Goal: Information Seeking & Learning: Learn about a topic

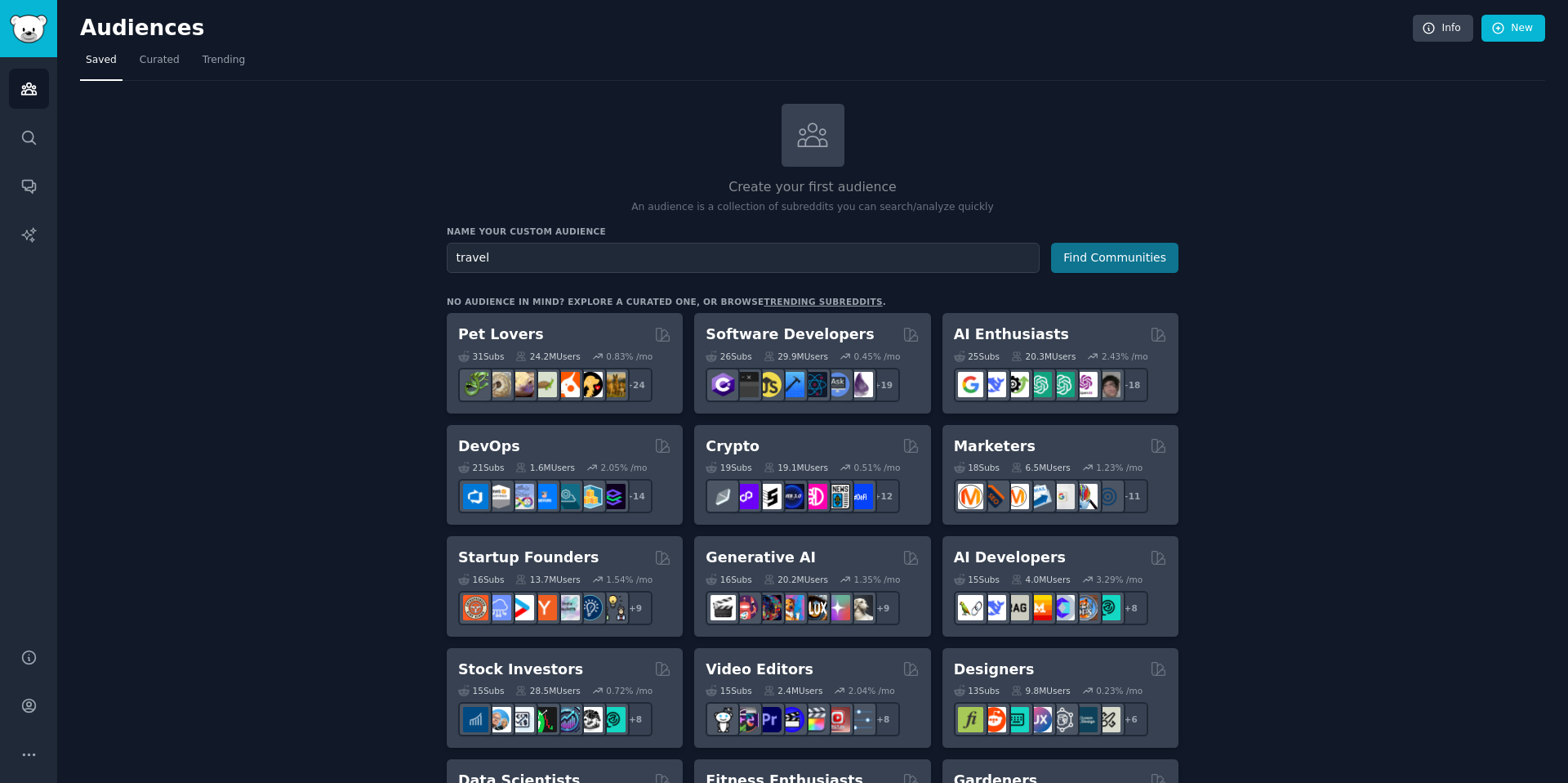
type input "travel"
click at [1105, 263] on button "Find Communities" at bounding box center [1115, 257] width 128 height 30
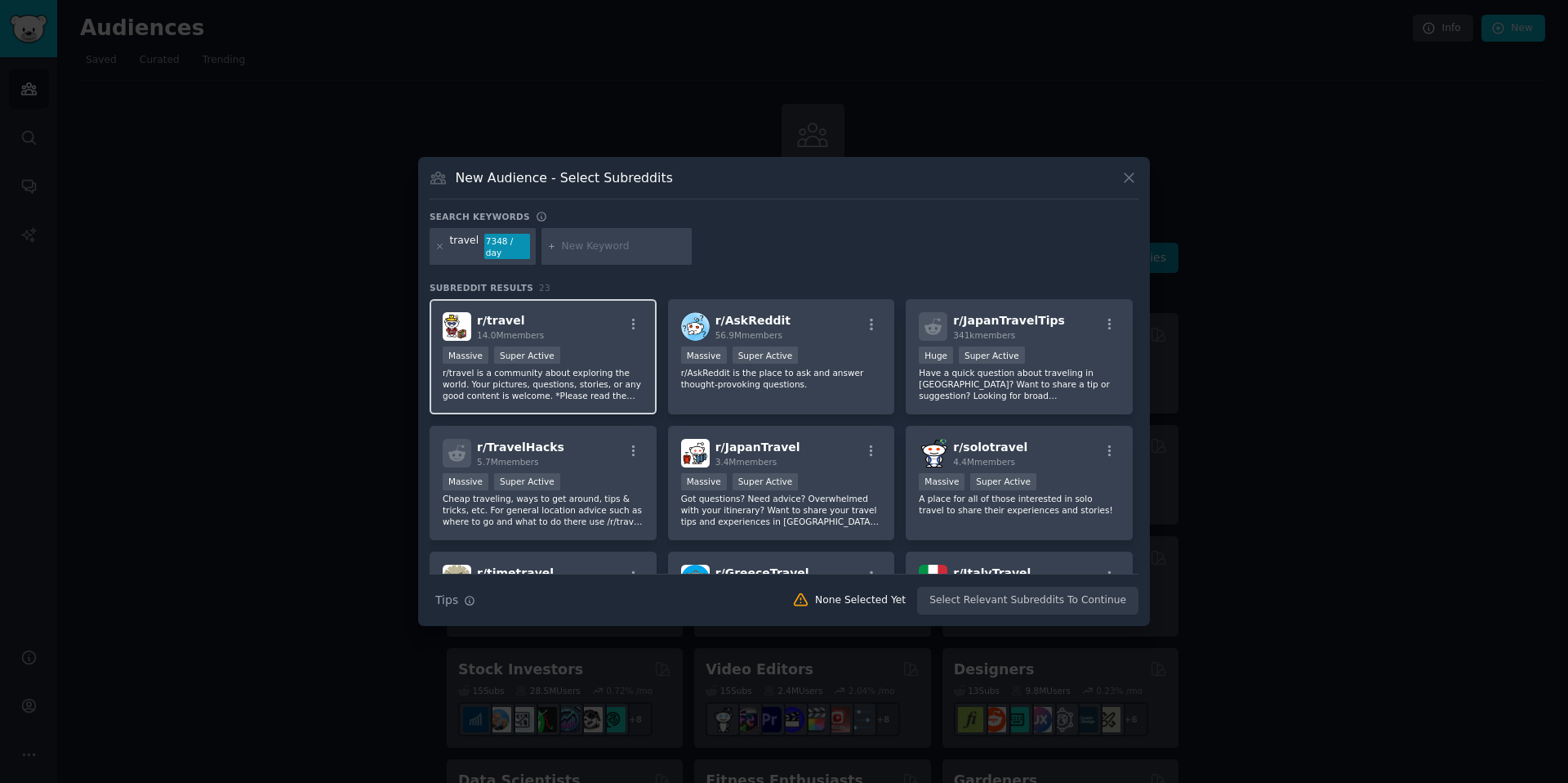
click at [597, 328] on div "r/ travel 14.0M members" at bounding box center [543, 326] width 201 height 28
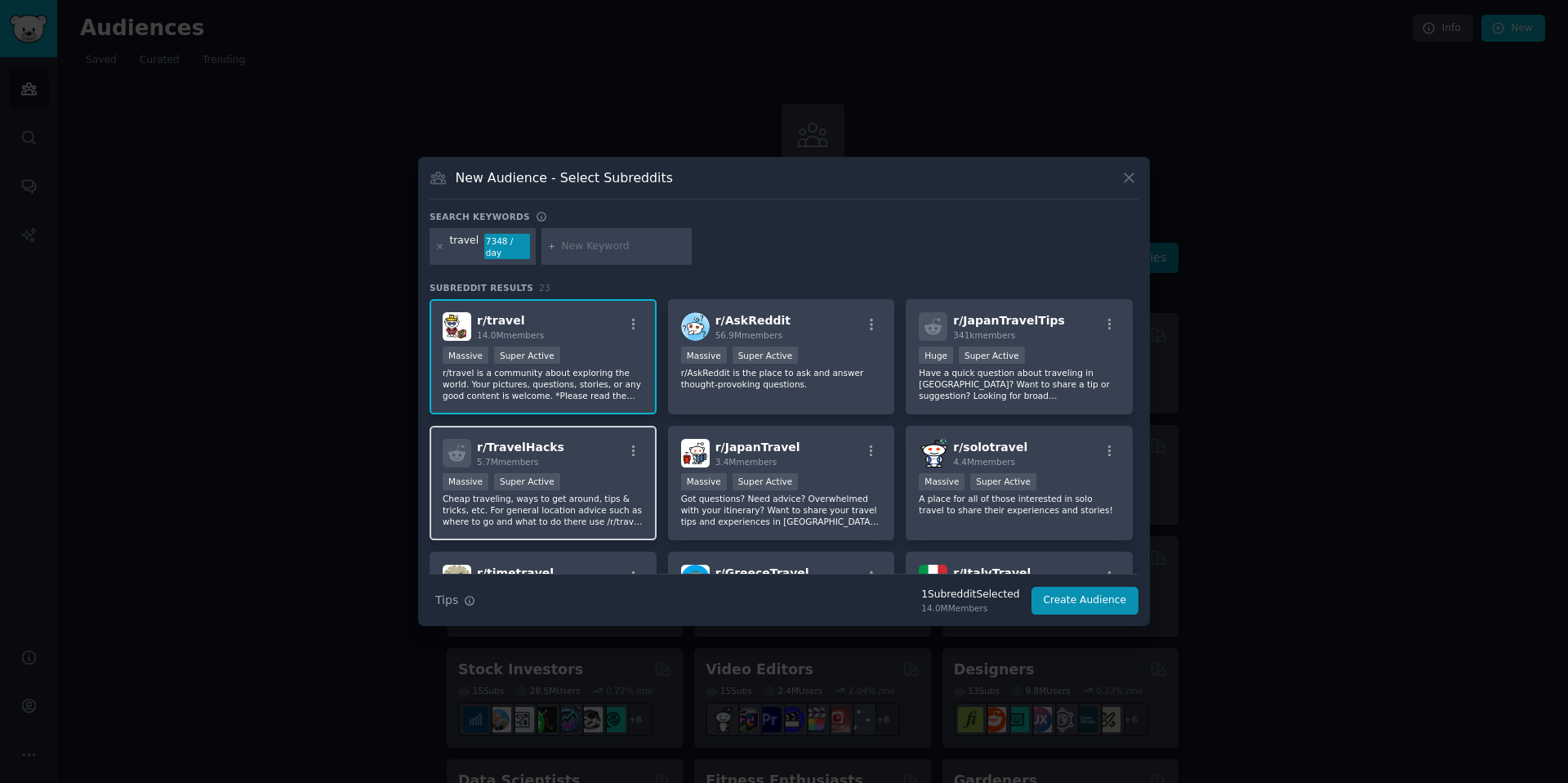
click at [615, 463] on div "r/ TravelHacks 5.7M members" at bounding box center [543, 453] width 201 height 28
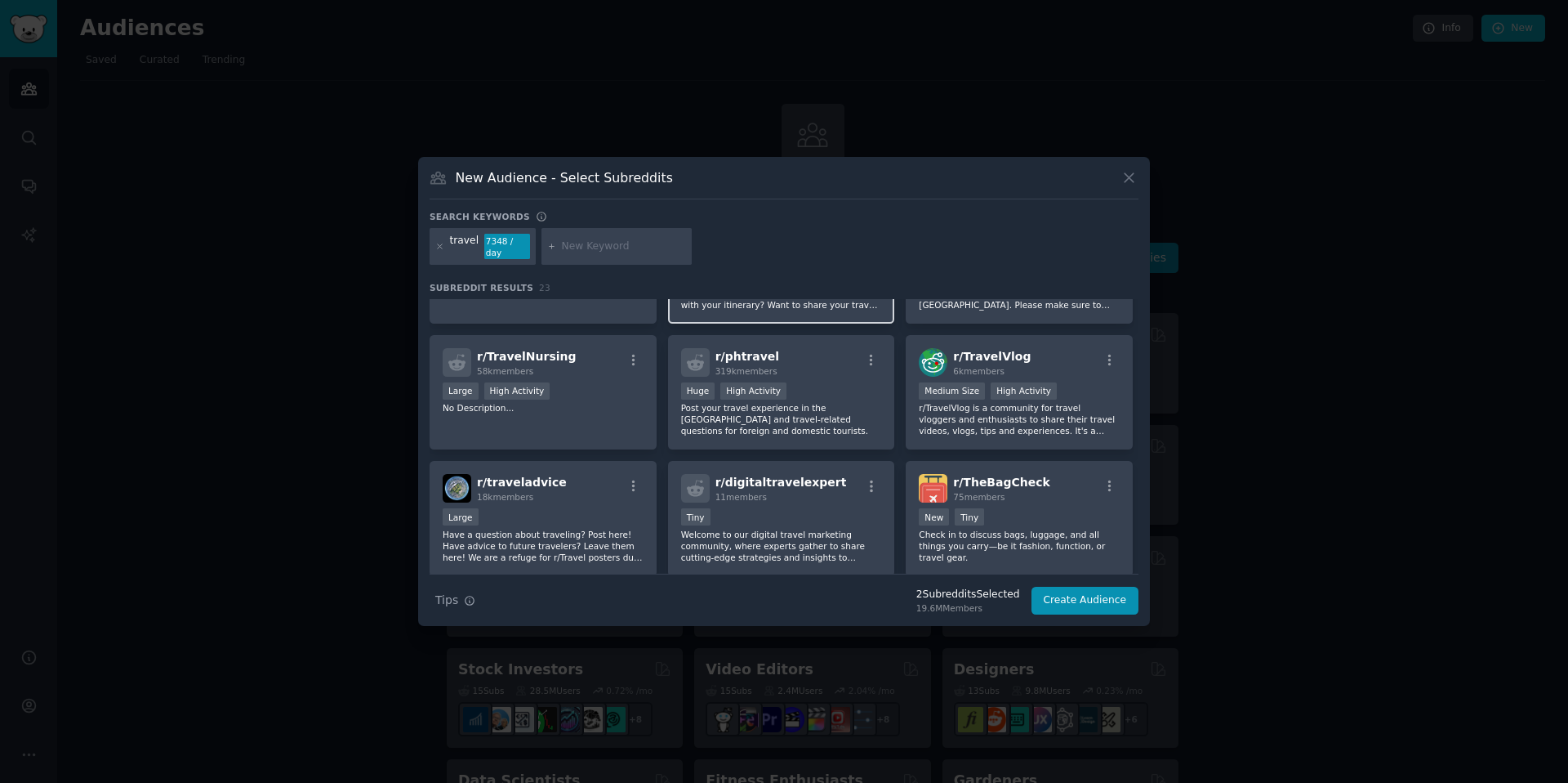
scroll to position [371, 0]
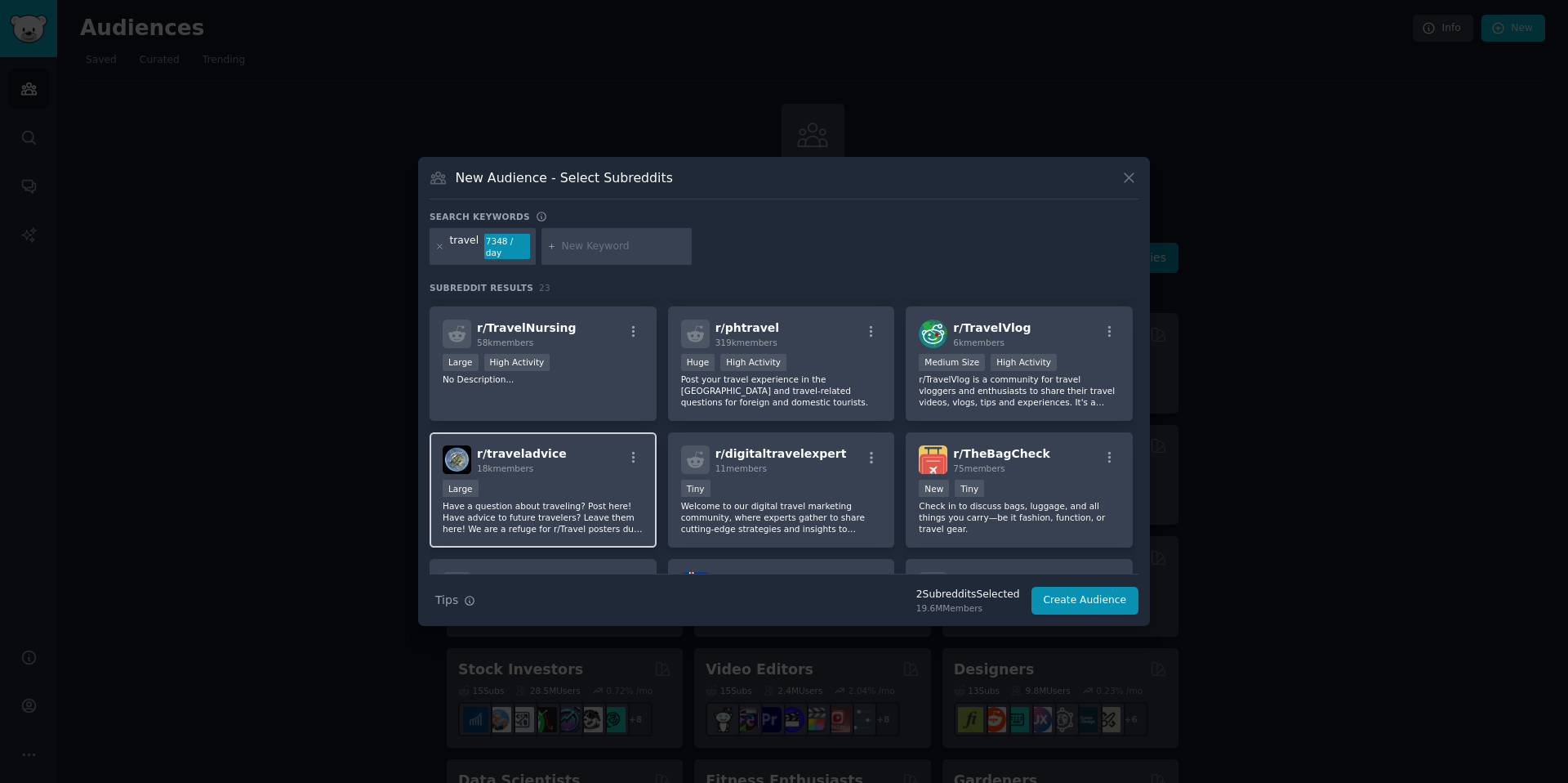
click at [600, 475] on div "r/ traveladvice 18k members Large Have a question about traveling? Post here! H…" at bounding box center [543, 489] width 227 height 115
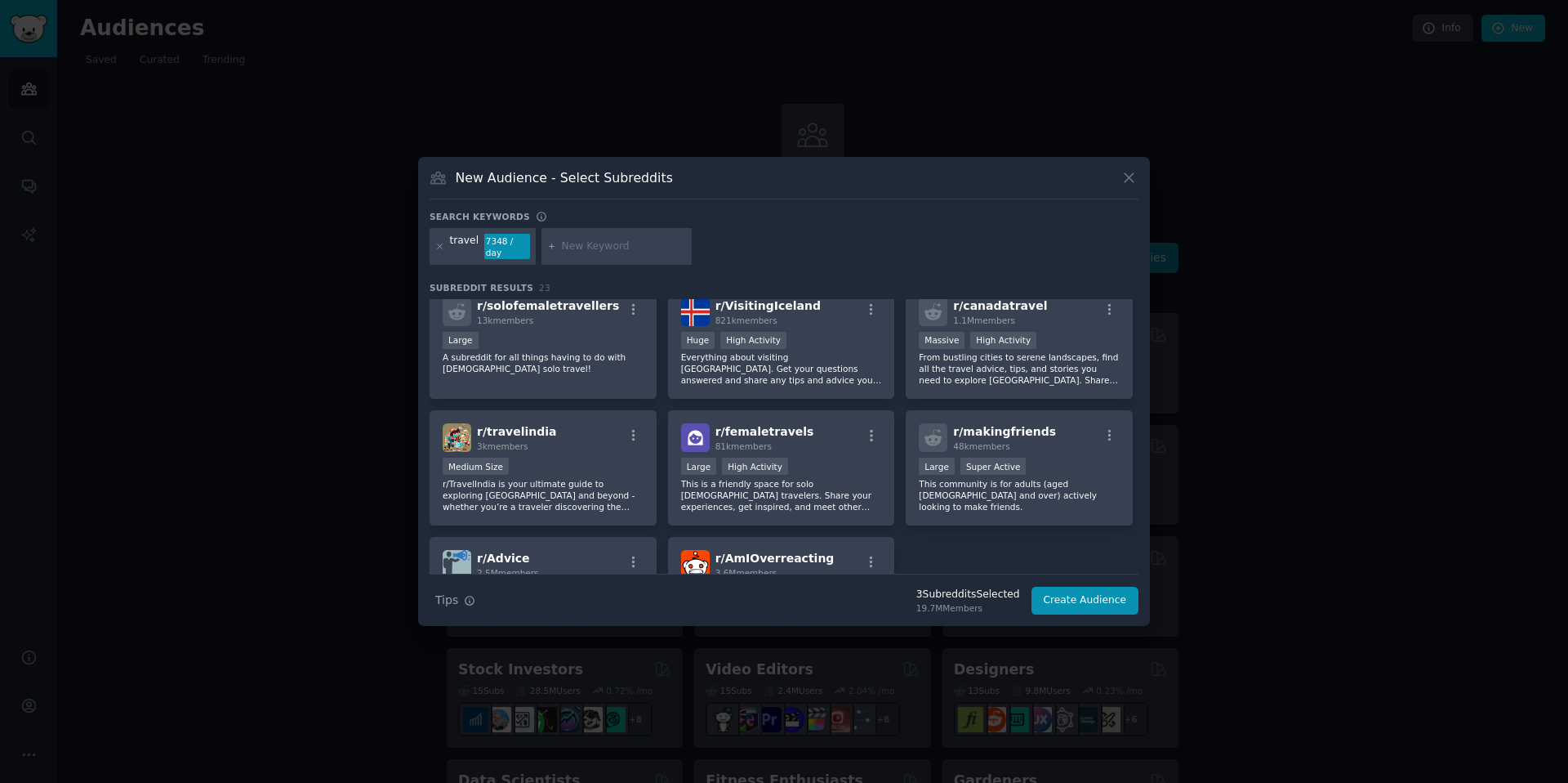
scroll to position [660, 0]
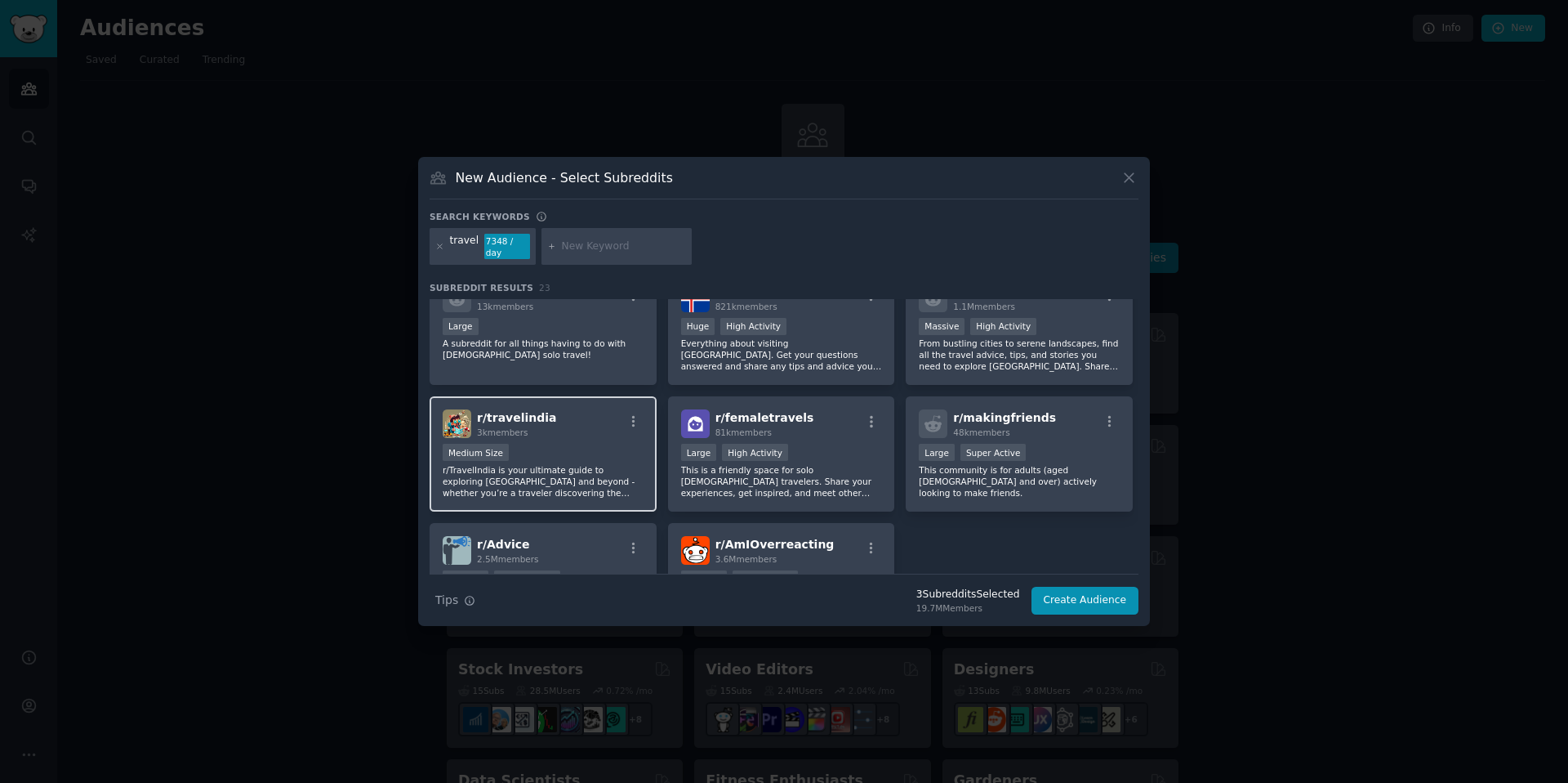
click at [606, 431] on div "r/ travelindia 3k members" at bounding box center [543, 423] width 201 height 28
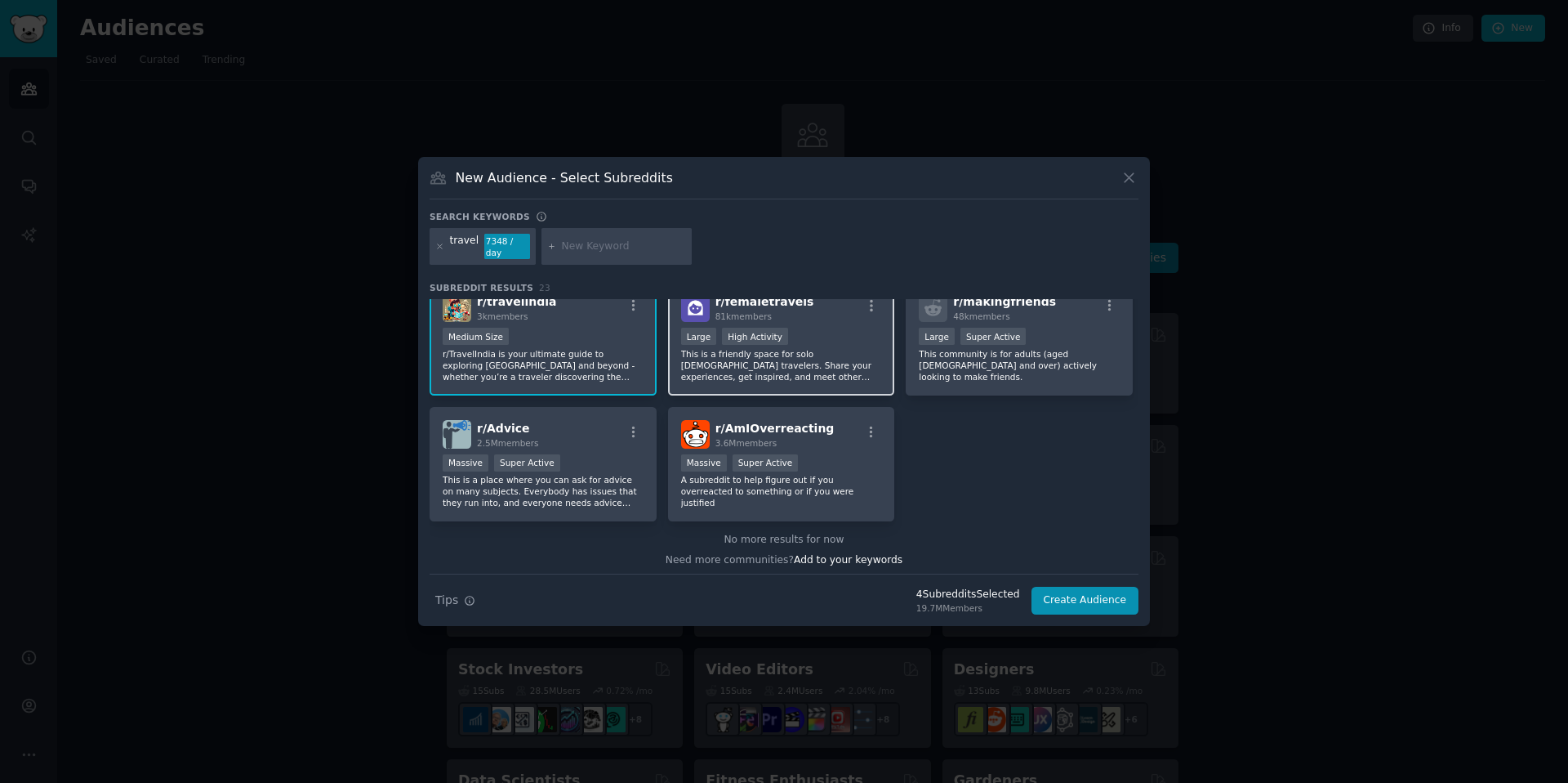
scroll to position [781, 0]
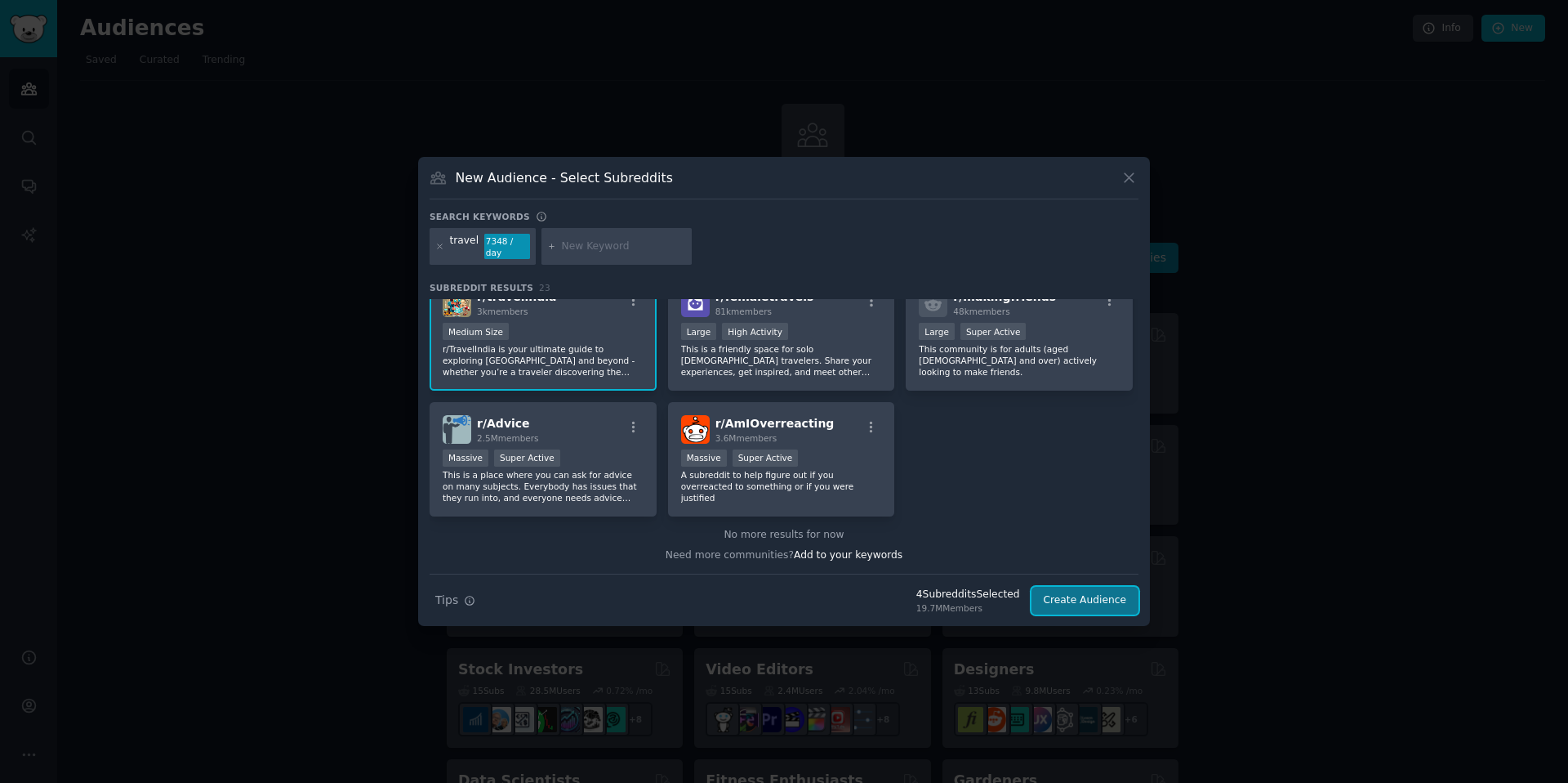
click at [1117, 605] on button "Create Audience" at bounding box center [1086, 600] width 108 height 28
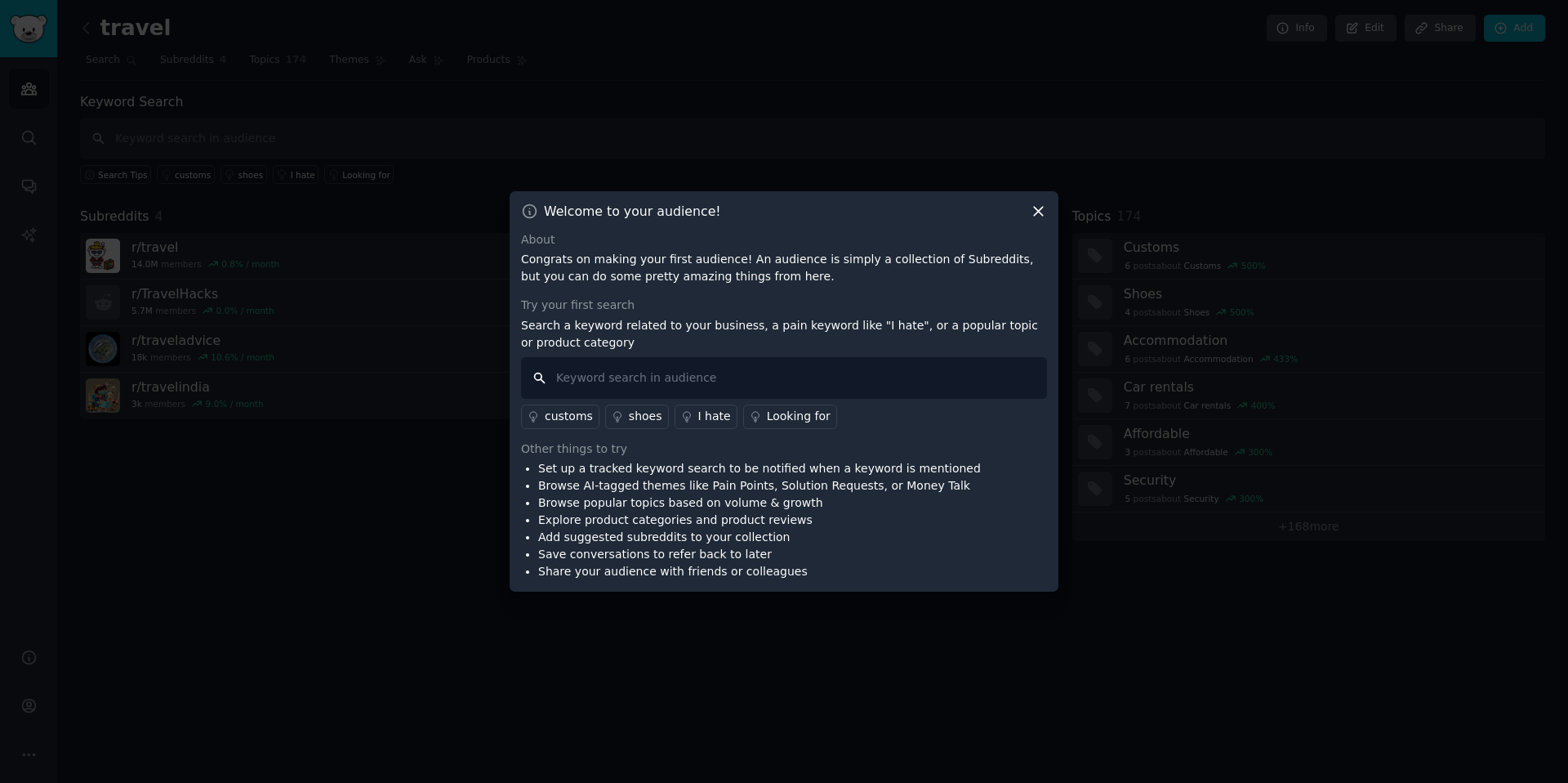
click at [680, 382] on input "text" at bounding box center [784, 378] width 526 height 41
type input "visa"
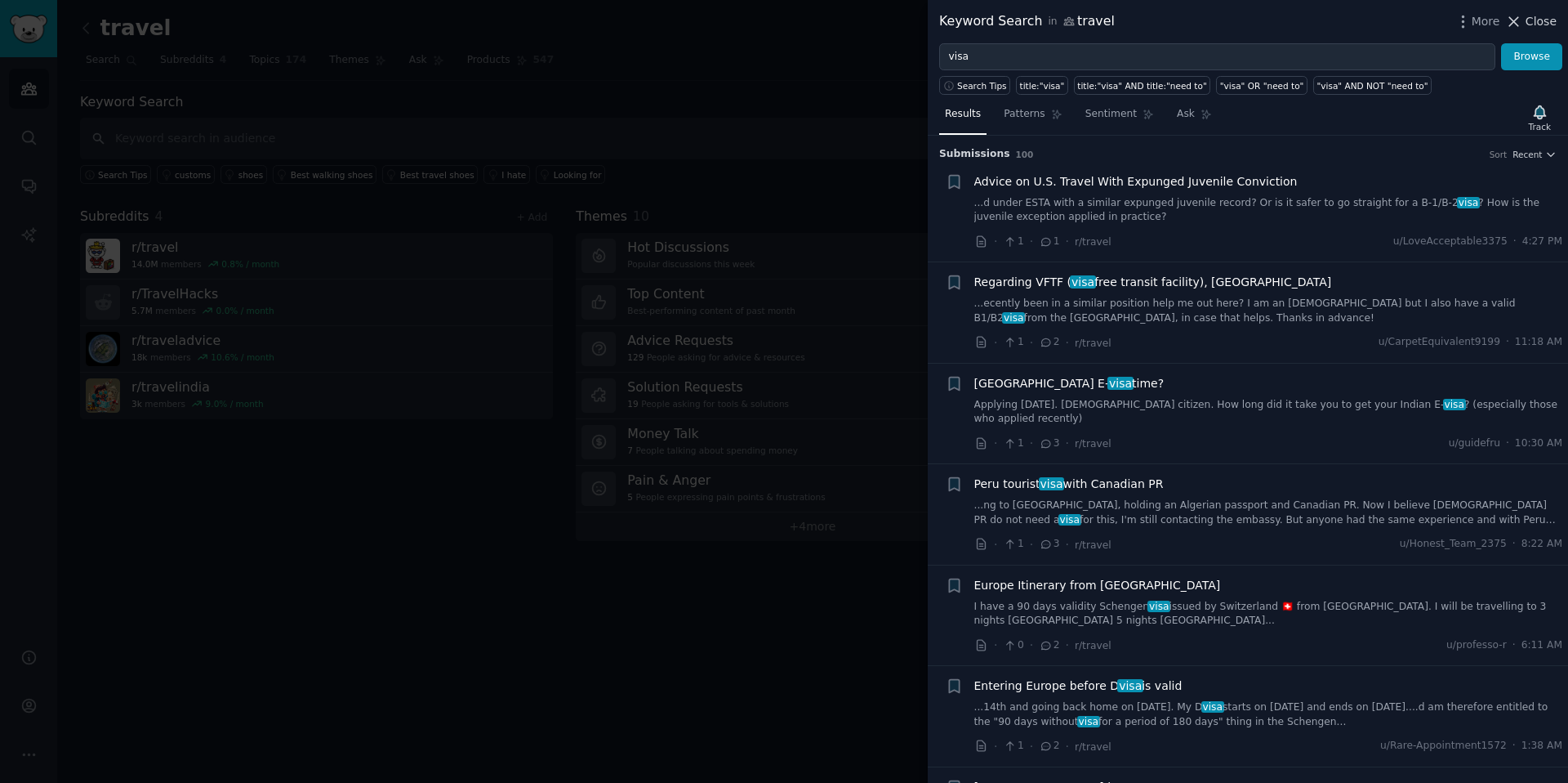
click at [1532, 27] on span "Close" at bounding box center [1541, 21] width 31 height 17
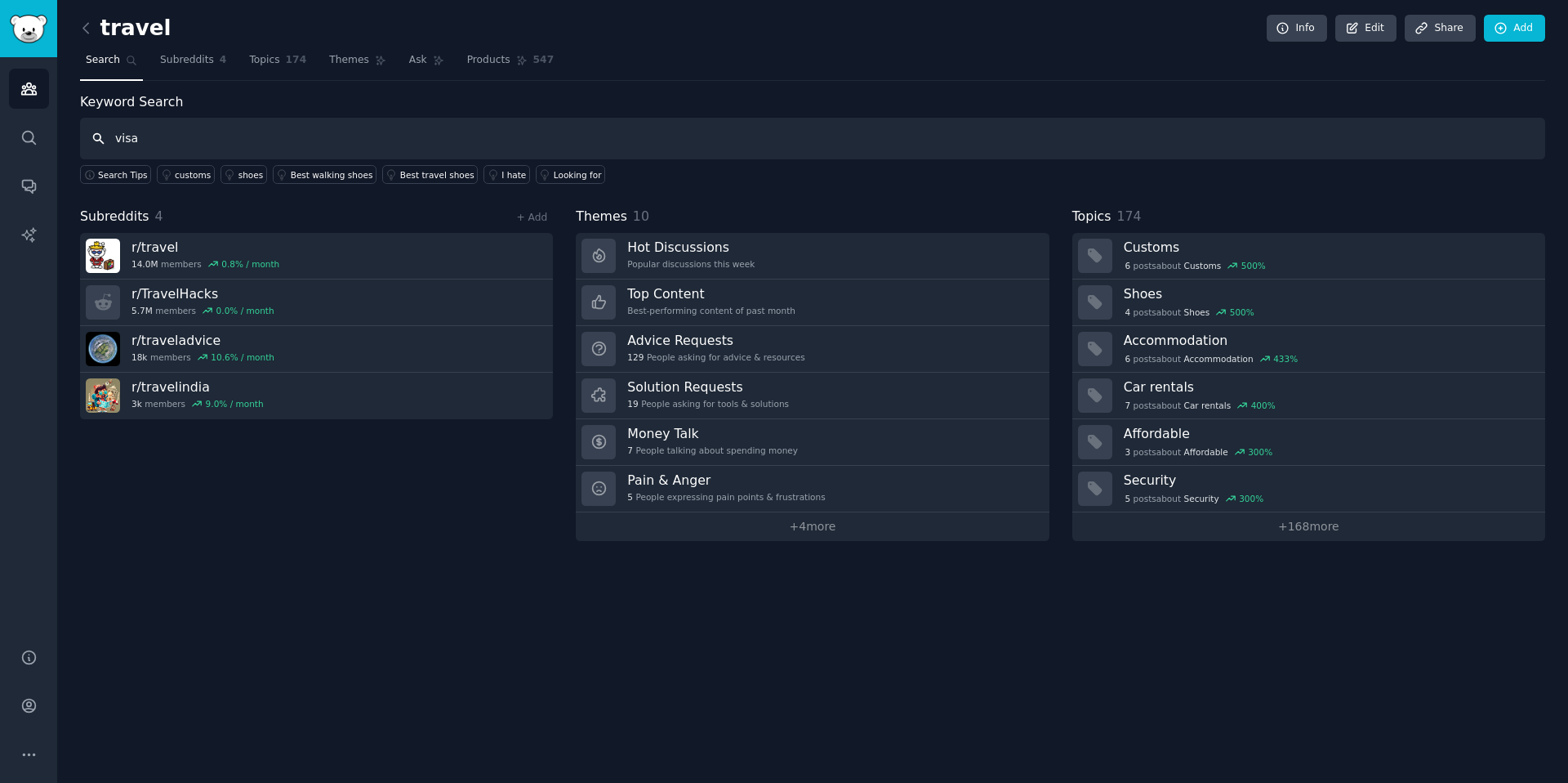
type input "visa"
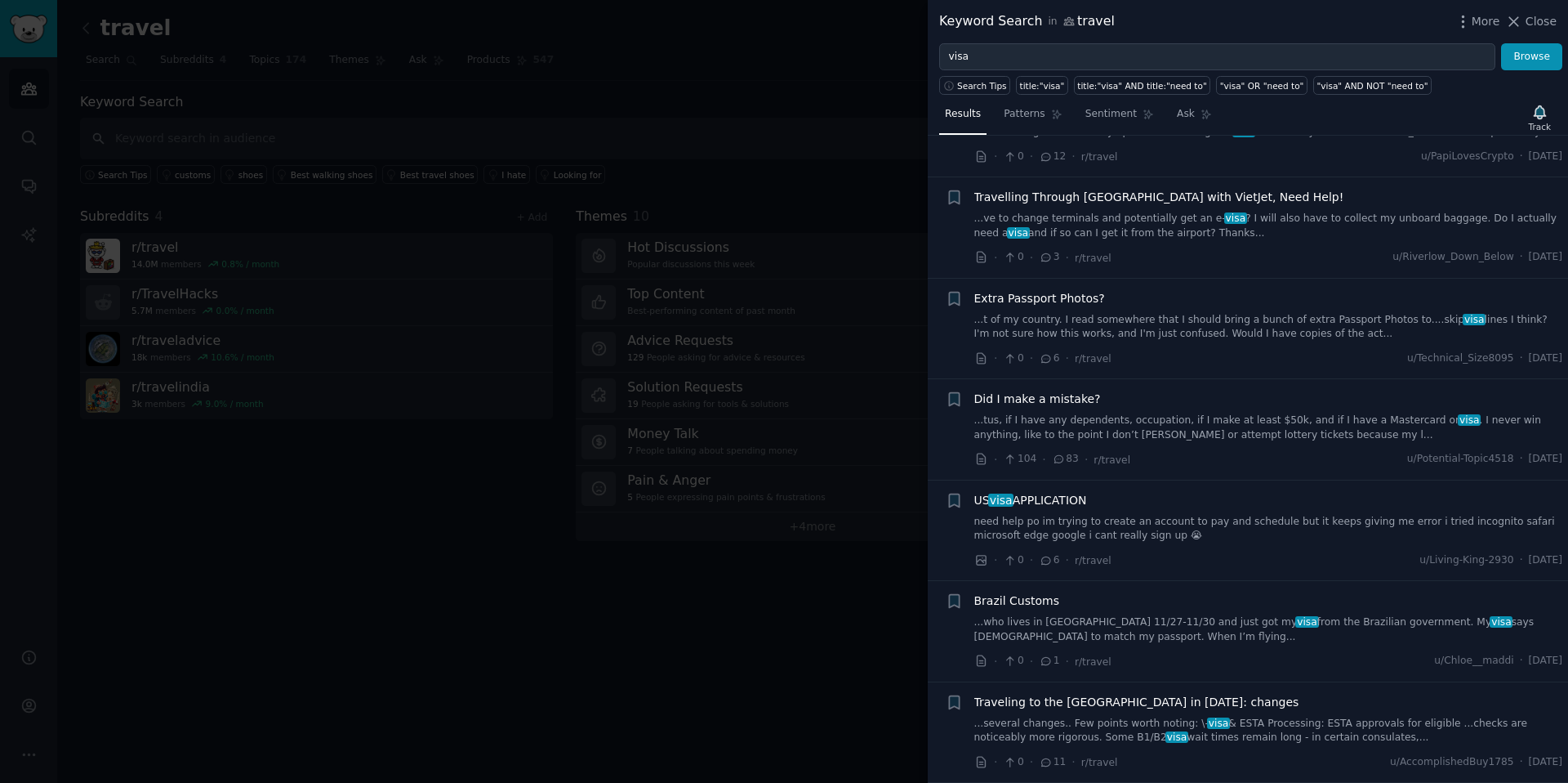
scroll to position [922, 0]
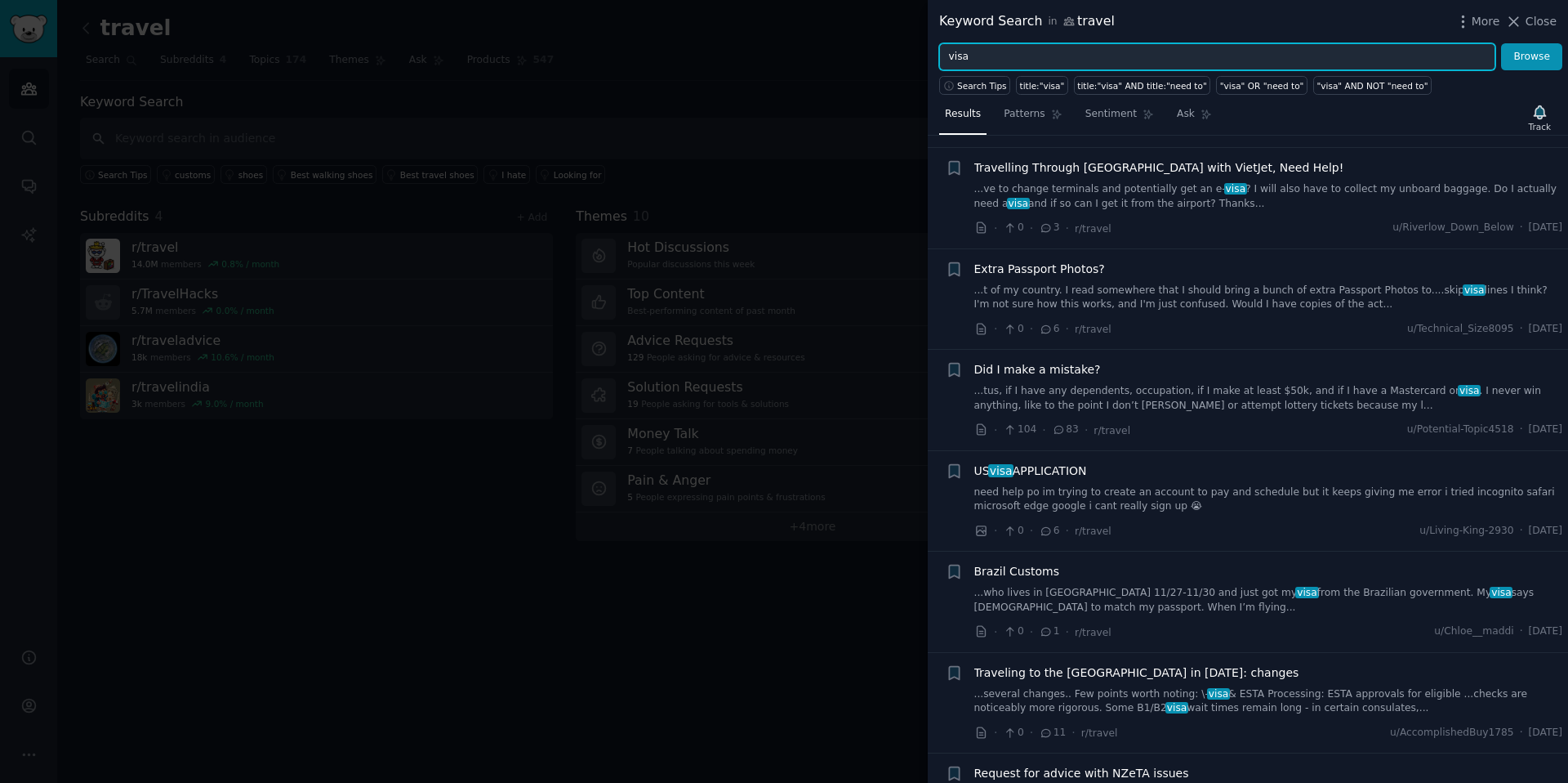
click at [951, 59] on input "visa" at bounding box center [1217, 57] width 556 height 28
type input "india evisa"
click at [1501, 43] on button "Browse" at bounding box center [1532, 57] width 61 height 28
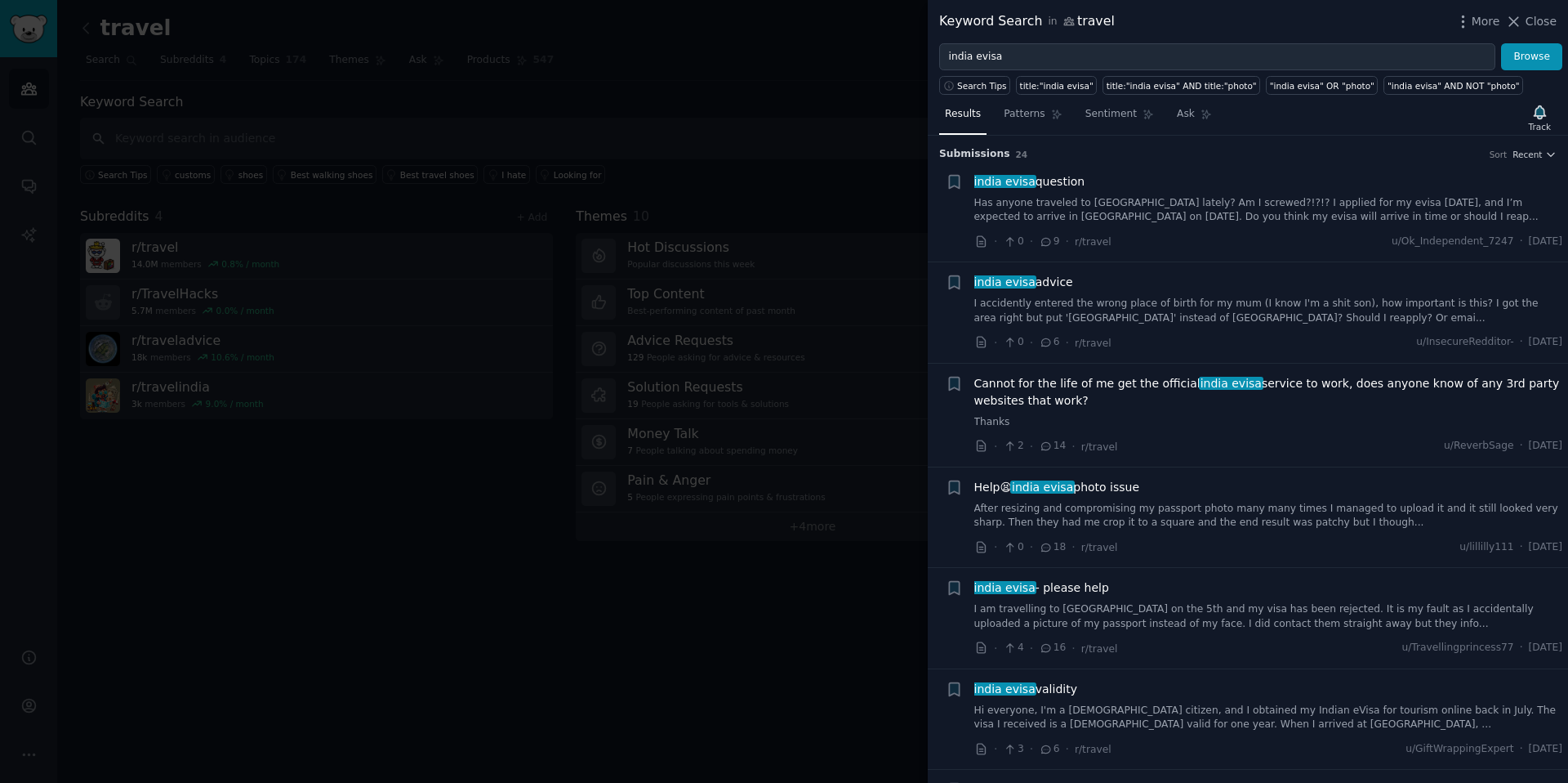
click at [1054, 445] on span "14" at bounding box center [1052, 446] width 27 height 15
click at [1042, 448] on icon at bounding box center [1046, 446] width 15 height 12
click at [1279, 390] on span "Cannot for the life of me get the official india evisa service to work, does an…" at bounding box center [1269, 392] width 589 height 34
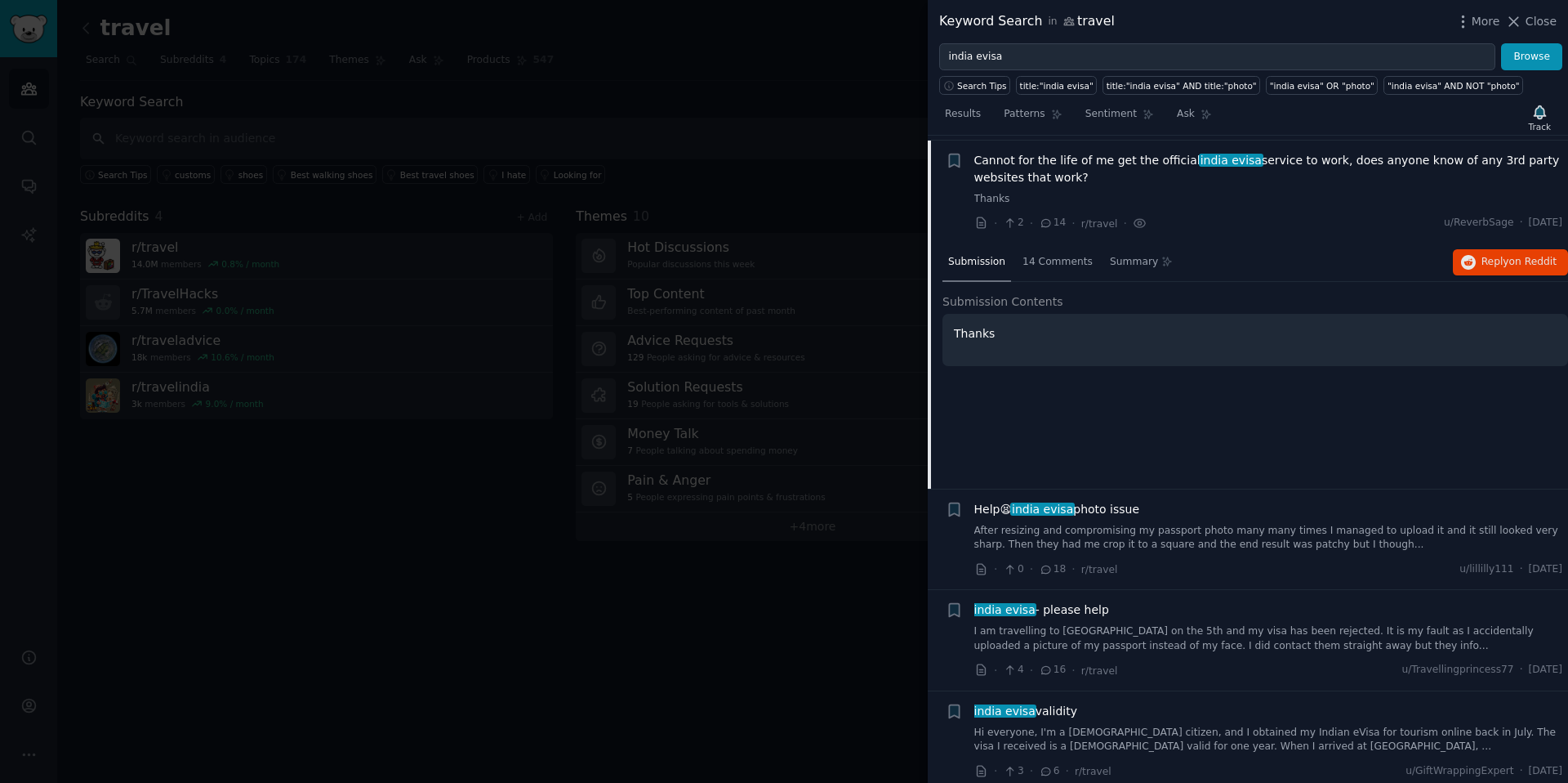
scroll to position [228, 0]
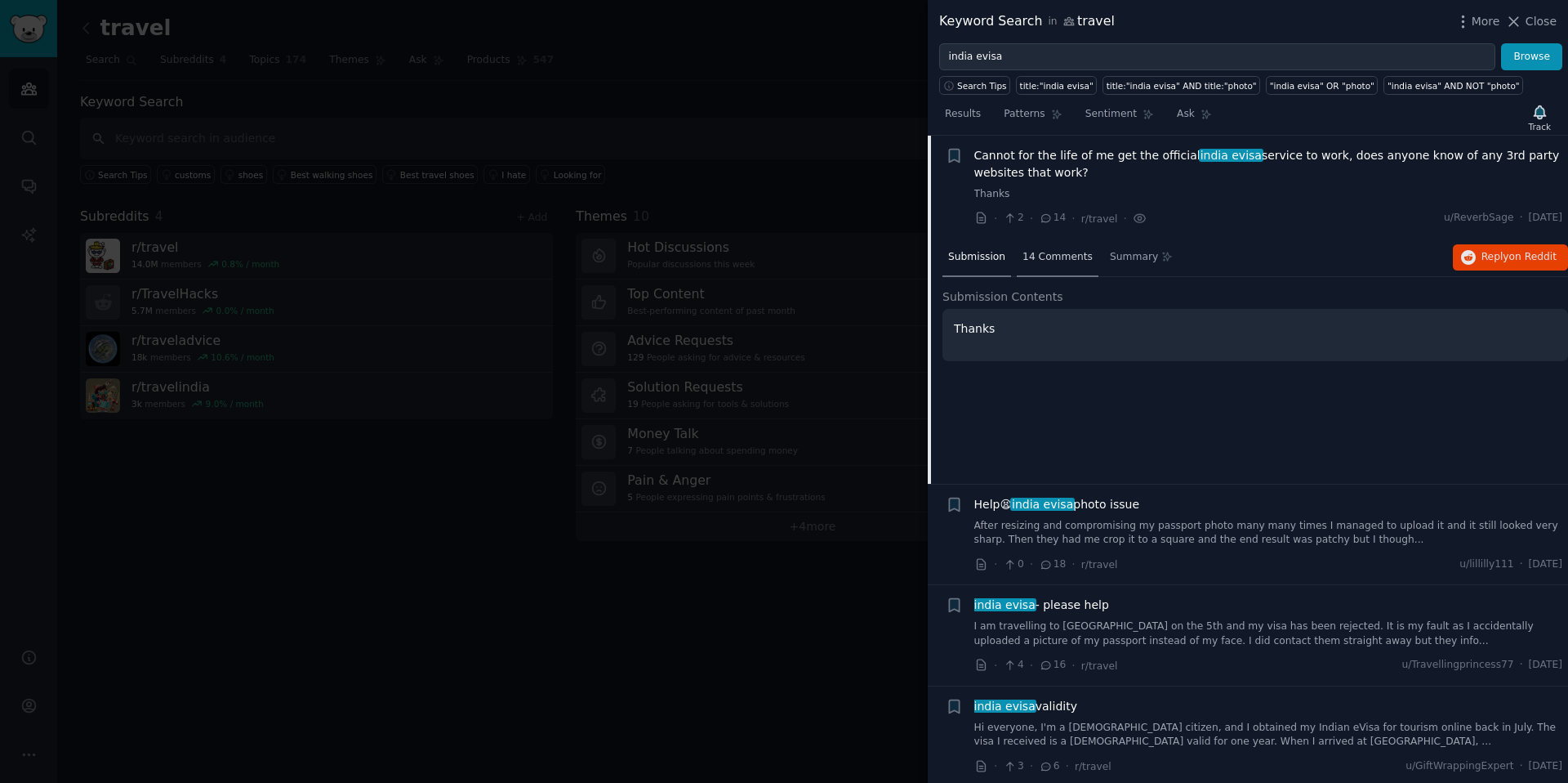
click at [1042, 258] on span "14 Comments" at bounding box center [1057, 257] width 71 height 15
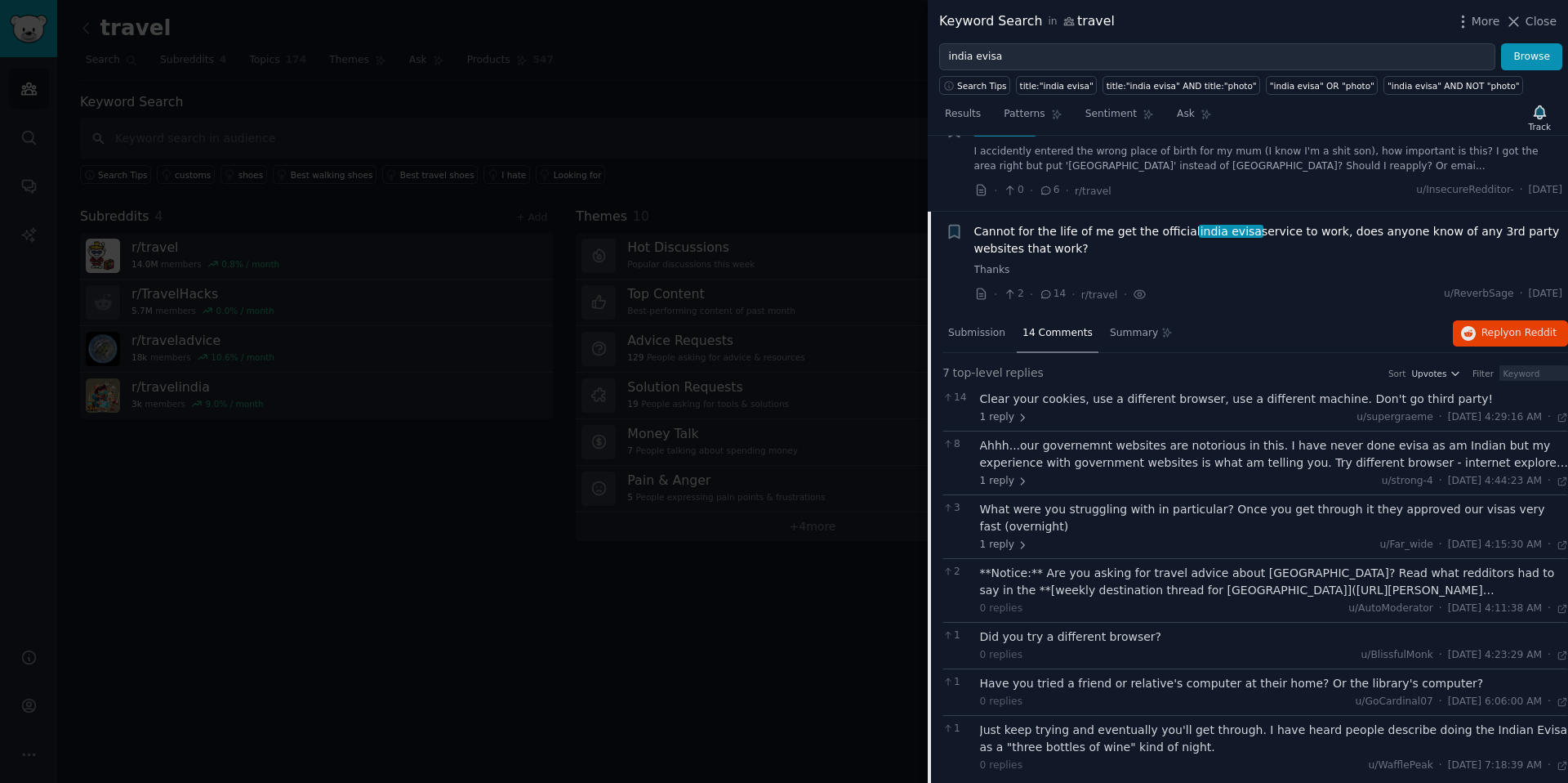
scroll to position [2, 0]
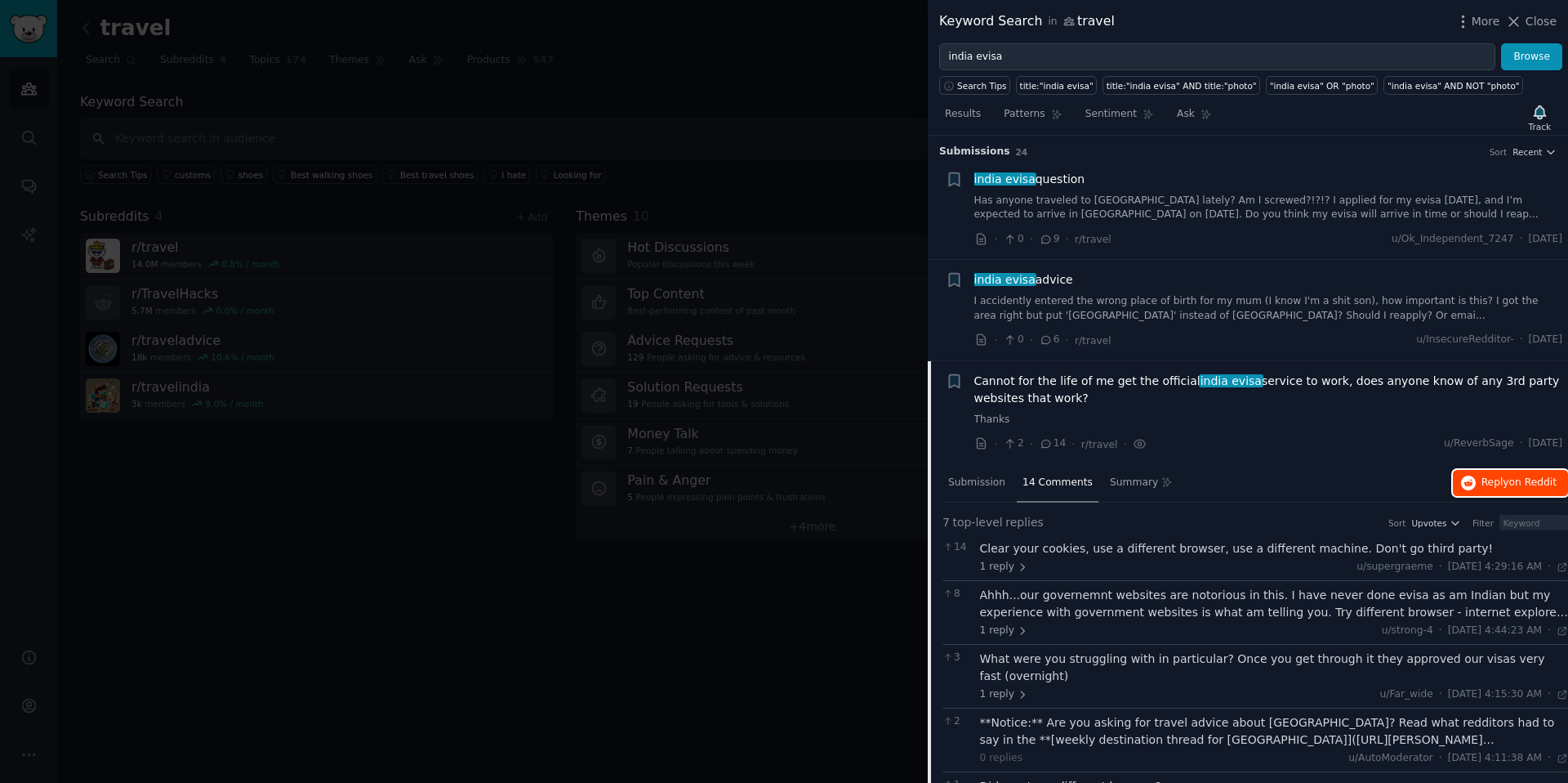
click at [1513, 478] on span "on Reddit" at bounding box center [1533, 482] width 47 height 12
